Goal: Task Accomplishment & Management: Manage account settings

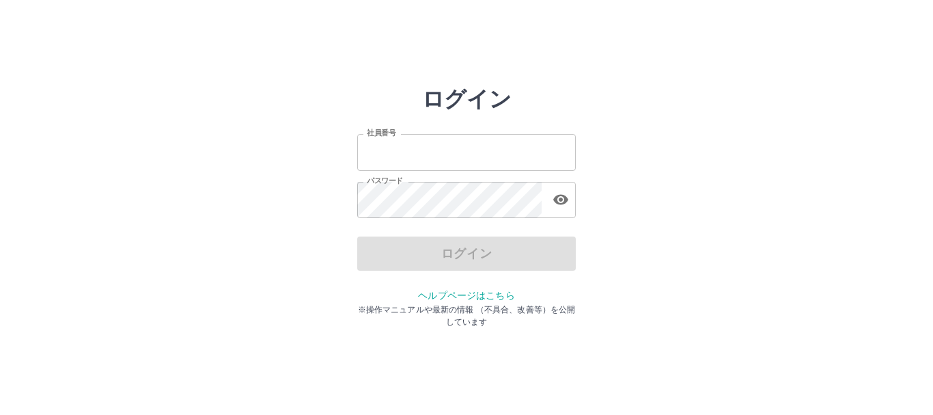
type input "*******"
click at [402, 259] on div "ログイン" at bounding box center [466, 253] width 219 height 34
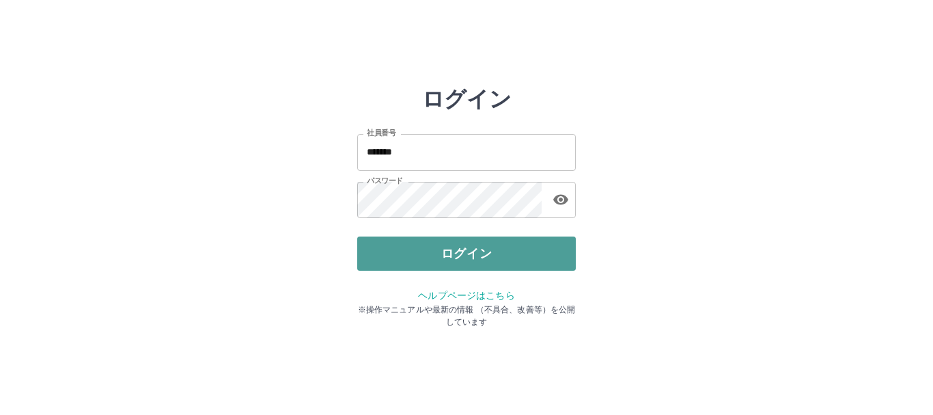
click at [400, 260] on button "ログイン" at bounding box center [466, 253] width 219 height 34
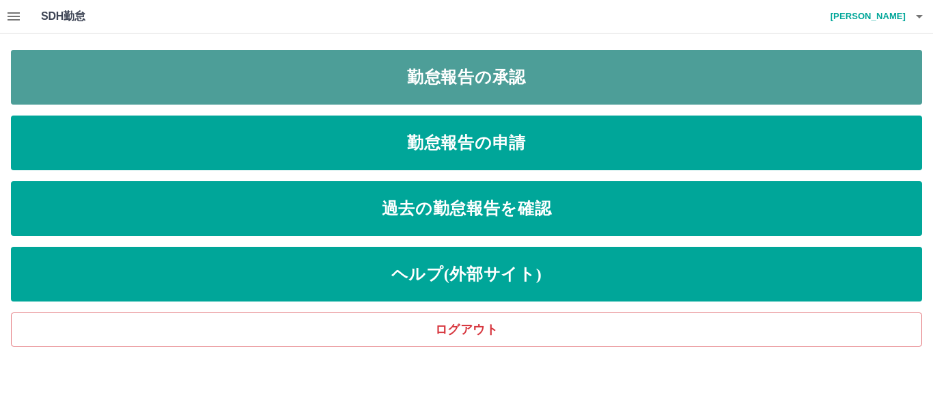
click at [373, 77] on link "勤怠報告の承認" at bounding box center [466, 77] width 911 height 55
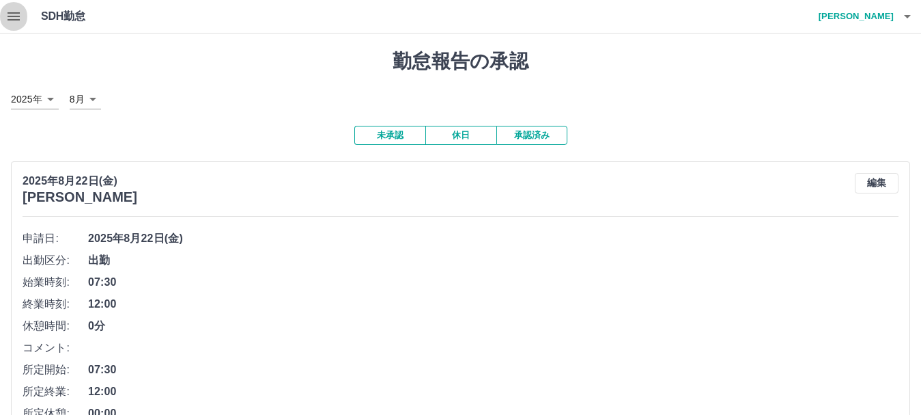
click at [11, 21] on icon "button" at bounding box center [13, 16] width 16 height 16
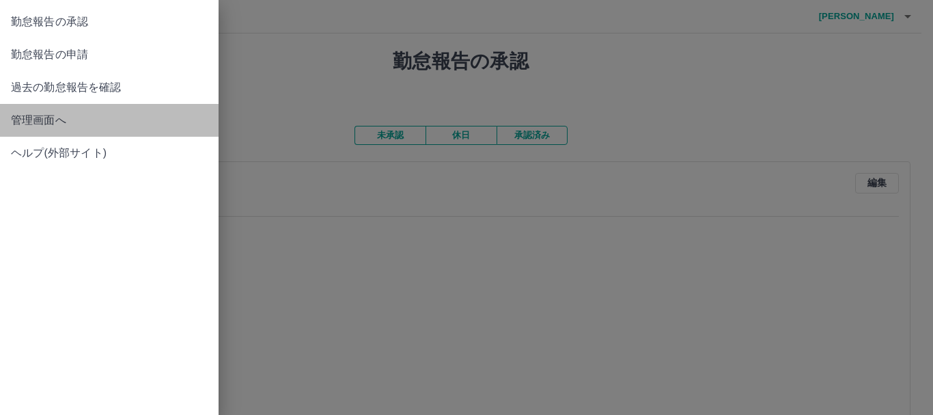
click at [44, 114] on span "管理画面へ" at bounding box center [109, 120] width 197 height 16
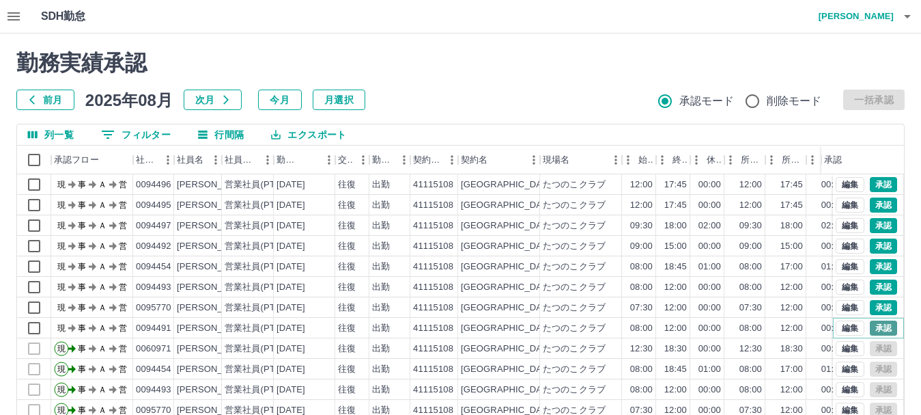
click at [876, 329] on button "承認" at bounding box center [883, 327] width 27 height 15
click at [870, 307] on button "承認" at bounding box center [883, 307] width 27 height 15
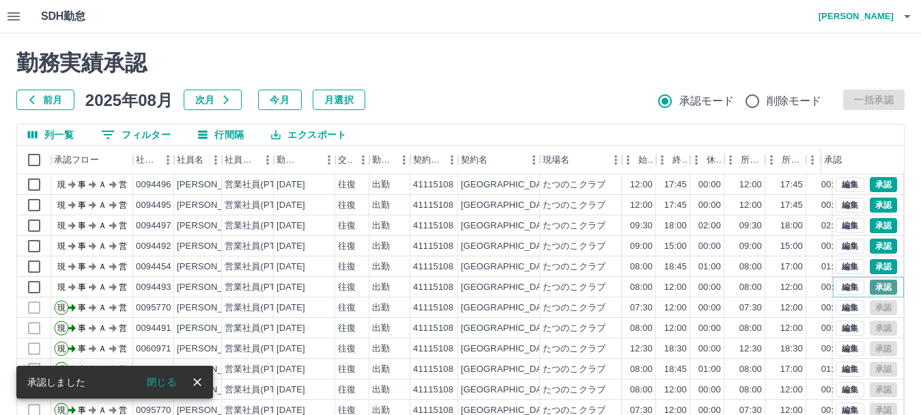
click at [870, 287] on button "承認" at bounding box center [883, 286] width 27 height 15
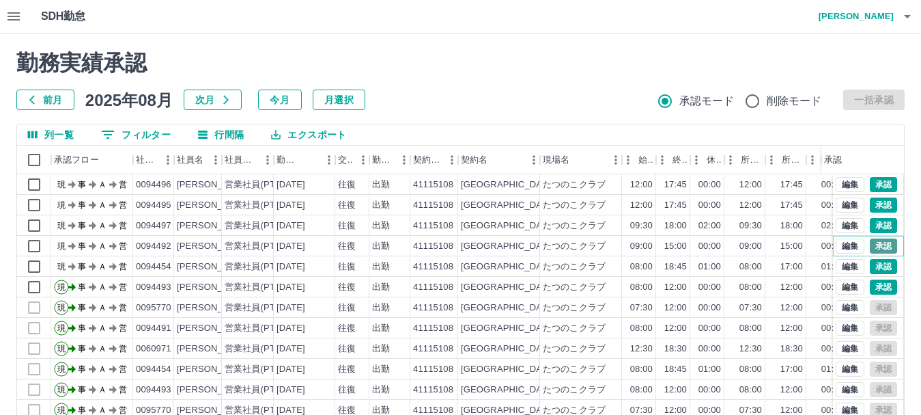
click at [870, 244] on button "承認" at bounding box center [883, 245] width 27 height 15
